Goal: Navigation & Orientation: Find specific page/section

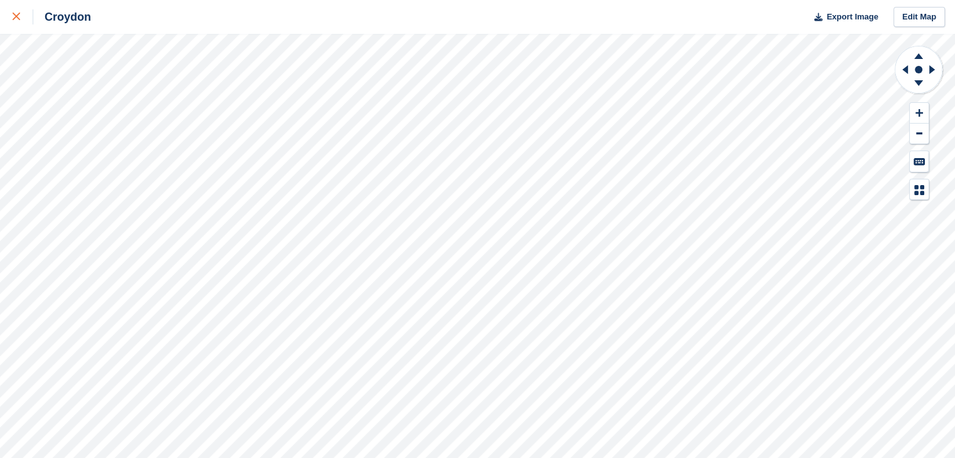
click at [20, 21] on div at bounding box center [23, 16] width 21 height 15
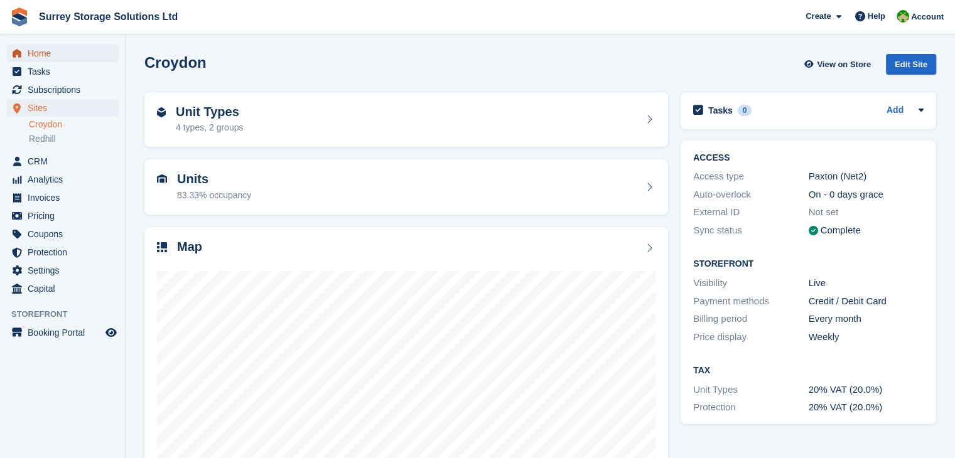
click at [70, 48] on span "Home" at bounding box center [65, 54] width 75 height 18
